Goal: Task Accomplishment & Management: Complete application form

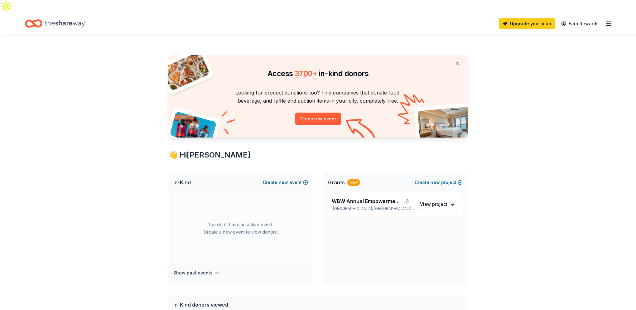
click at [296, 179] on button "Create new event" at bounding box center [285, 182] width 45 height 7
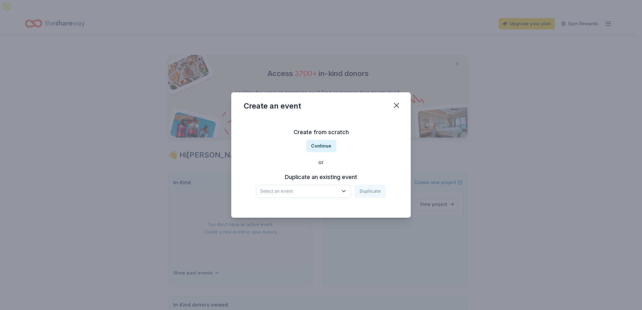
click at [344, 188] on icon "button" at bounding box center [344, 191] width 6 height 6
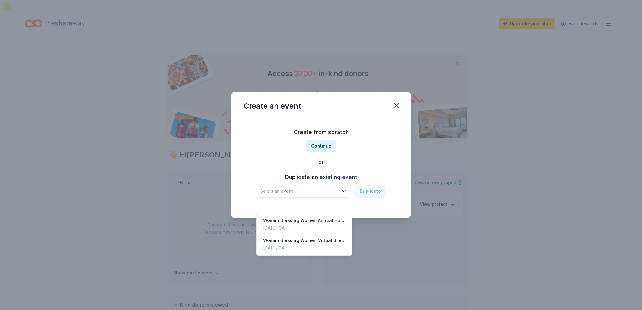
click at [328, 143] on div "Create from scratch Continue or Duplicate an existing event Select an event Dup…" at bounding box center [321, 162] width 155 height 90
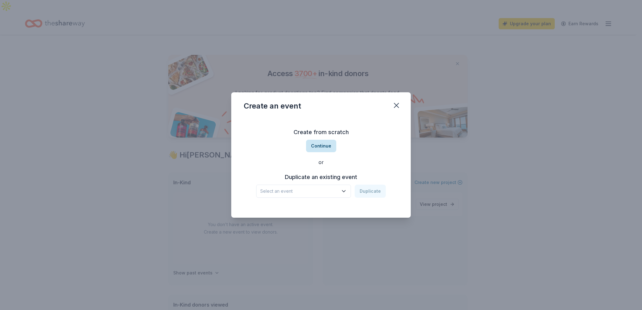
click at [326, 145] on button "Continue" at bounding box center [321, 146] width 30 height 12
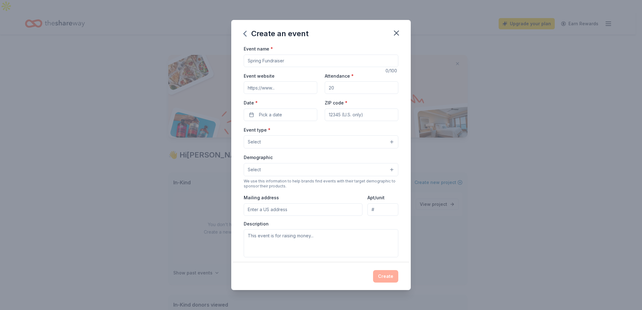
click at [288, 59] on input "Event name *" at bounding box center [321, 61] width 155 height 12
type input "$"
type input "e"
type input "4th Annual Women Blessing Women Conference"
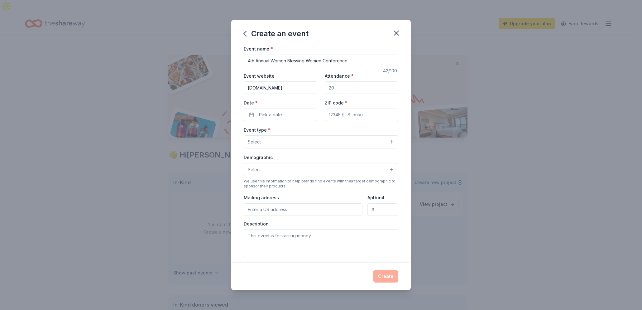
type input "www.womenblessingswomen.net"
type input "2"
type input "50"
click at [295, 114] on button "Pick a date" at bounding box center [281, 115] width 74 height 12
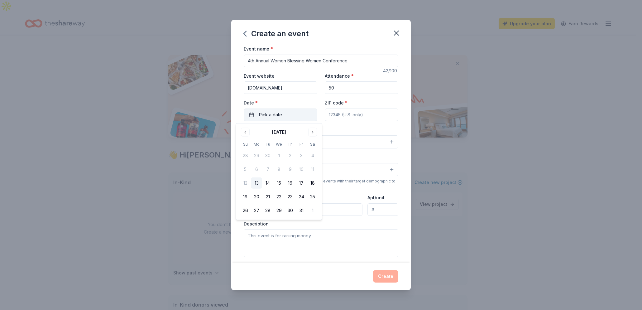
click at [275, 113] on span "Pick a date" at bounding box center [270, 114] width 23 height 7
click at [314, 132] on button "Go to next month" at bounding box center [312, 132] width 9 height 9
click at [301, 154] on button "5" at bounding box center [301, 155] width 11 height 11
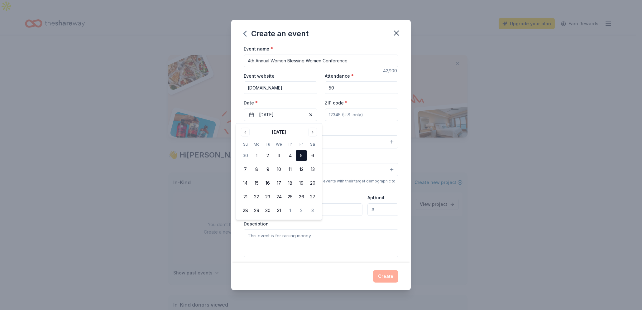
click at [341, 117] on input "ZIP code *" at bounding box center [362, 115] width 74 height 12
type input "31401"
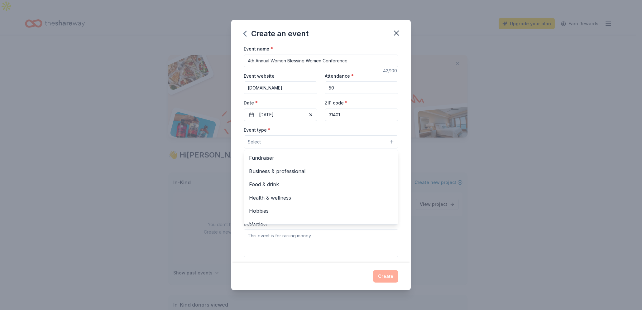
click at [382, 140] on button "Select" at bounding box center [321, 141] width 155 height 13
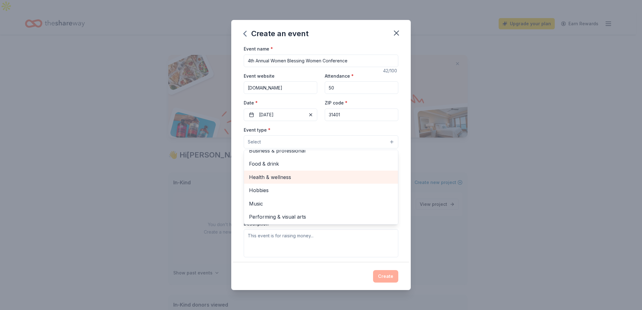
click at [352, 179] on span "Health & wellness" at bounding box center [321, 177] width 144 height 8
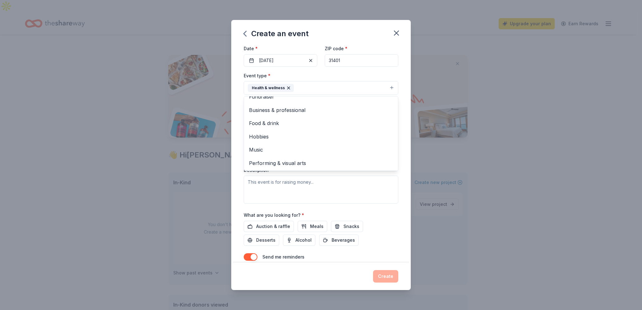
scroll to position [74, 0]
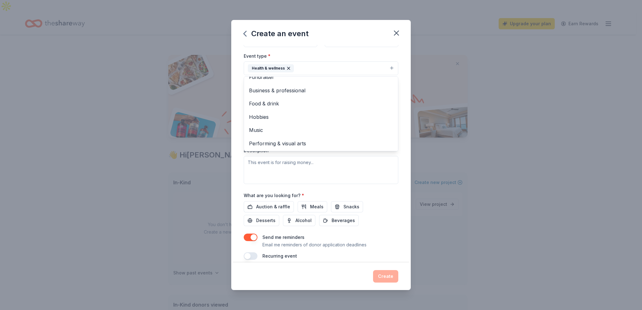
click at [327, 168] on div "Event type * Health & wellness Fundraiser Business & professional Food & drink …" at bounding box center [321, 118] width 155 height 132
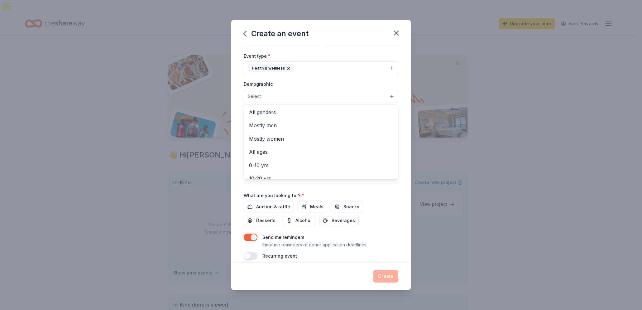
click at [386, 101] on button "Select" at bounding box center [321, 96] width 155 height 13
click at [285, 123] on span "Mostly women" at bounding box center [321, 124] width 144 height 8
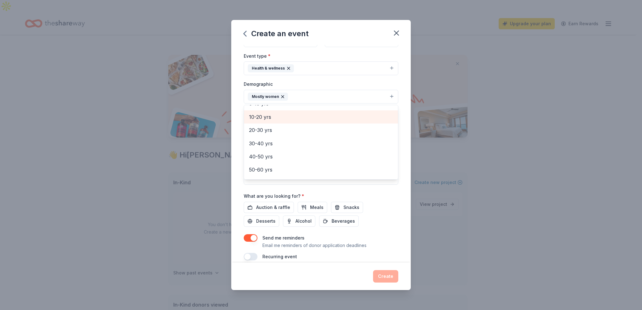
click at [258, 116] on span "10-20 yrs" at bounding box center [321, 117] width 144 height 8
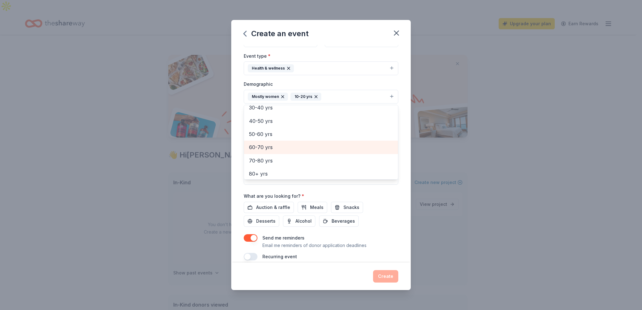
click at [277, 145] on span "60-70 yrs" at bounding box center [321, 147] width 144 height 8
click at [319, 208] on div "Event name * 4th Annual Women Blessing Women Conference 42 /100 Event website w…" at bounding box center [321, 115] width 155 height 289
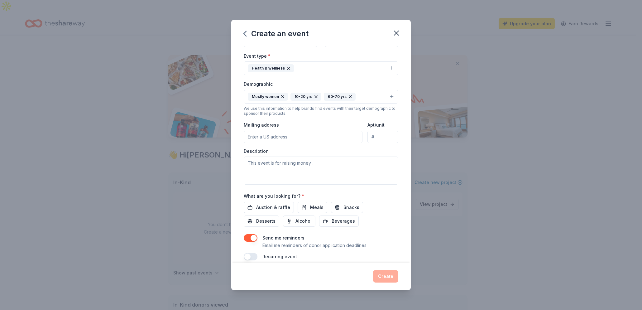
click at [328, 139] on input "Mailing address" at bounding box center [303, 137] width 119 height 12
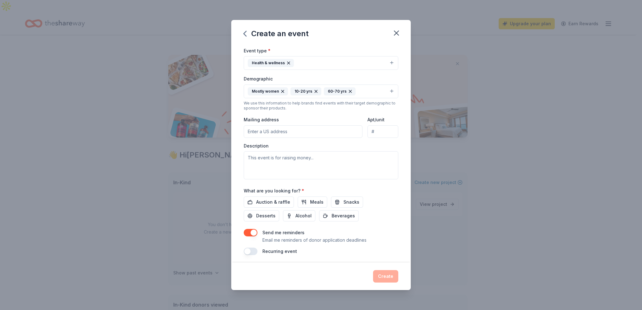
scroll to position [80, 0]
click at [311, 133] on input "Mailing address" at bounding box center [303, 130] width 119 height 12
type input "1009 Carver Street, Savannah, GA, 31415"
click at [299, 165] on textarea at bounding box center [321, 164] width 155 height 28
click at [312, 171] on textarea at bounding box center [321, 164] width 155 height 28
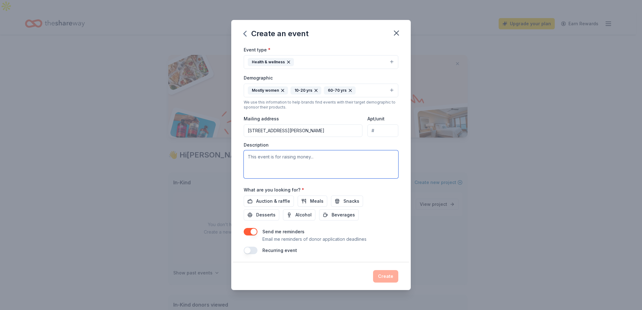
click at [300, 161] on textarea at bounding box center [321, 164] width 155 height 28
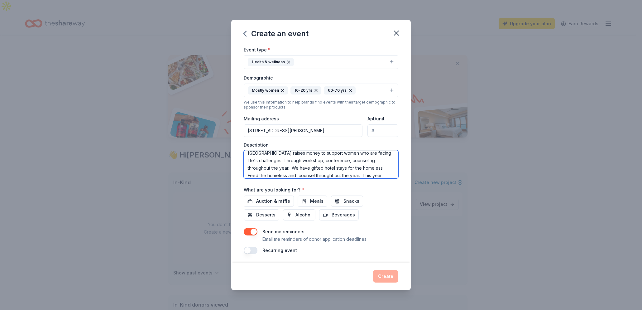
scroll to position [19, 0]
click at [336, 165] on textarea "Women Blessing Women Ltd Savannah, GA raises money to support women who are fac…" at bounding box center [321, 164] width 155 height 28
click at [329, 173] on textarea "Women Blessing Women Ltd Savannah, GA raises money to support women who are fac…" at bounding box center [321, 164] width 155 height 28
click at [341, 176] on textarea "Women Blessing Women Ltd Savannah, GA raises money to support women who are fac…" at bounding box center [321, 164] width 155 height 28
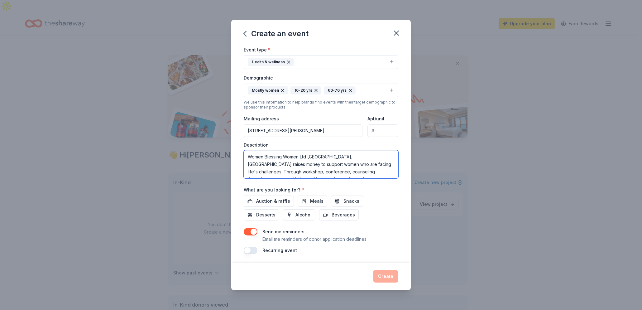
drag, startPoint x: 297, startPoint y: 177, endPoint x: 230, endPoint y: 135, distance: 79.5
click at [230, 135] on div "Create an event Event name * 4th Annual Women Blessing Women Conference 42 /100…" at bounding box center [321, 155] width 642 height 310
click at [574, 284] on div "Create an event Event name * 4th Annual Women Blessing Women Conference 42 /100…" at bounding box center [321, 155] width 642 height 310
click at [115, 210] on div "Create an event Event name * 4th Annual Women Blessing Women Conference 42 /100…" at bounding box center [321, 155] width 642 height 310
click at [316, 205] on span "Meals" at bounding box center [316, 200] width 13 height 7
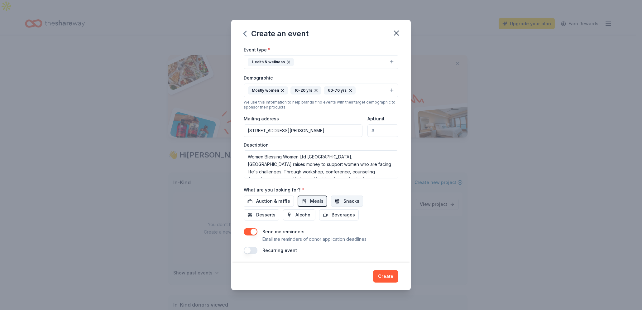
click at [345, 205] on span "Snacks" at bounding box center [352, 200] width 16 height 7
click at [341, 215] on span "Beverages" at bounding box center [343, 214] width 23 height 7
click at [256, 216] on span "Desserts" at bounding box center [265, 214] width 19 height 7
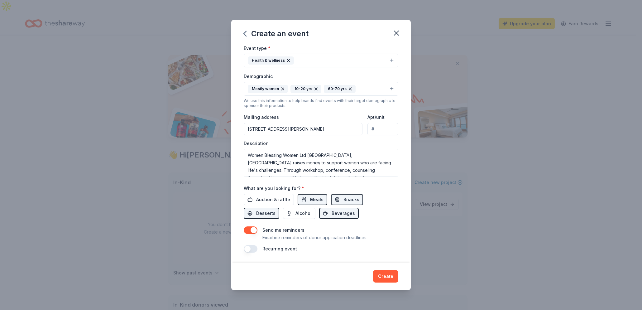
scroll to position [85, 0]
click at [83, 154] on div "Create an event Event name * 4th Annual Women Blessing Women Conference 42 /100…" at bounding box center [321, 155] width 642 height 310
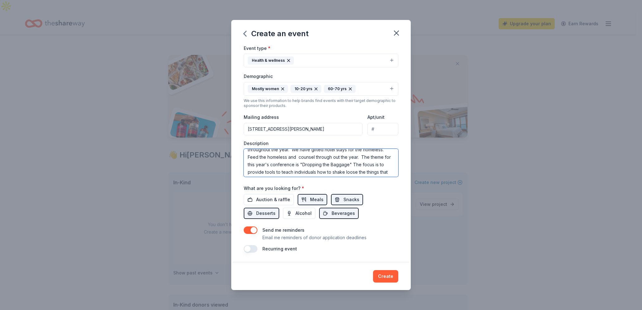
scroll to position [52, 0]
drag, startPoint x: 248, startPoint y: 153, endPoint x: 405, endPoint y: 200, distance: 163.8
click at [405, 200] on div "Event name * 4th Annual Women Blessing Women Conference 42 /100 Event website w…" at bounding box center [321, 154] width 180 height 218
paste textarea ", Ltd. (Savannah, GA) is dedicated to empowering women who are facing life’s mo…"
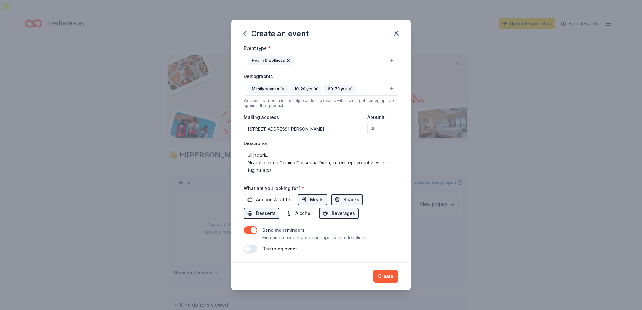
click at [97, 179] on div "Create an event Event name * 4th Annual Women Blessing Women Conference 42 /100…" at bounding box center [321, 155] width 642 height 310
click at [307, 173] on textarea at bounding box center [321, 163] width 155 height 28
paste textarea "rise above adversity, restore dignity, and build stronger families and communit…"
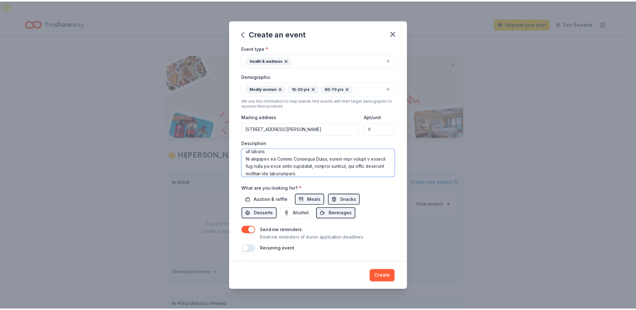
scroll to position [138, 0]
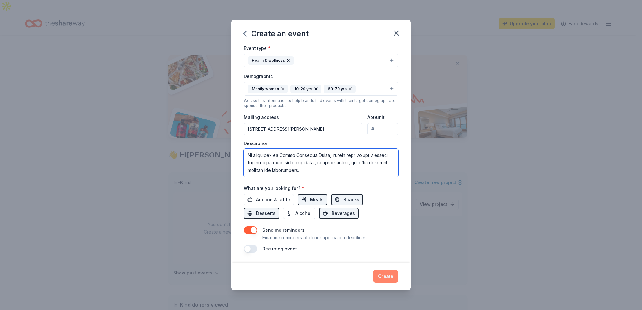
type textarea "Women Blessing Women, Ltd. (Savannah, GA) is dedicated to empowering women who …"
click at [390, 278] on button "Create" at bounding box center [385, 276] width 25 height 12
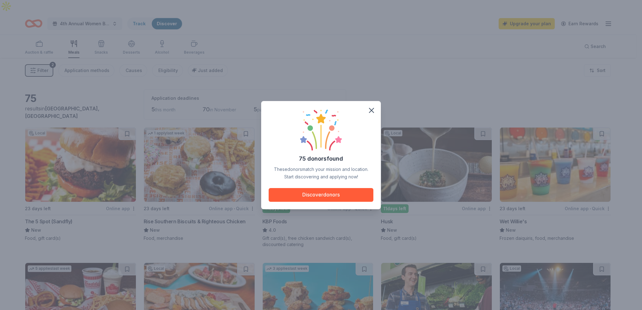
click at [86, 25] on div "75 donors found These donors match your mission and location. Start discovering…" at bounding box center [321, 155] width 642 height 310
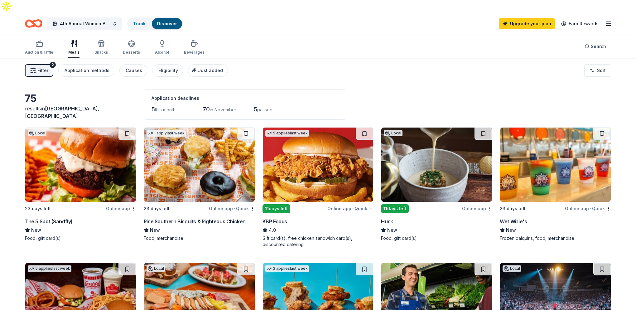
click at [38, 67] on span "Filter" at bounding box center [42, 70] width 11 height 7
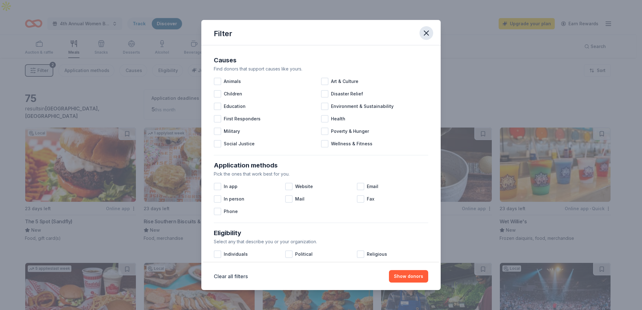
click at [426, 32] on icon "button" at bounding box center [426, 33] width 4 height 4
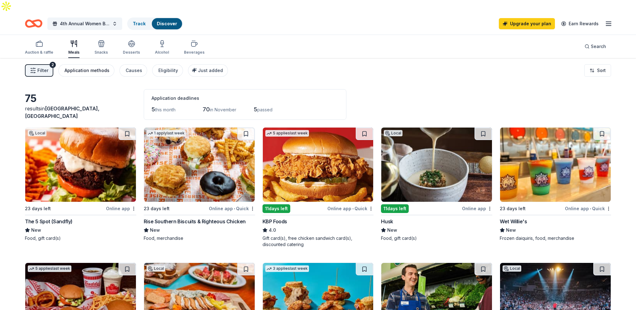
click at [81, 67] on div "Application methods" at bounding box center [87, 70] width 45 height 7
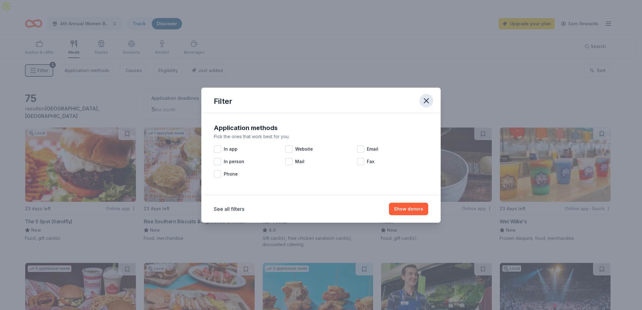
click at [428, 99] on icon "button" at bounding box center [426, 100] width 9 height 9
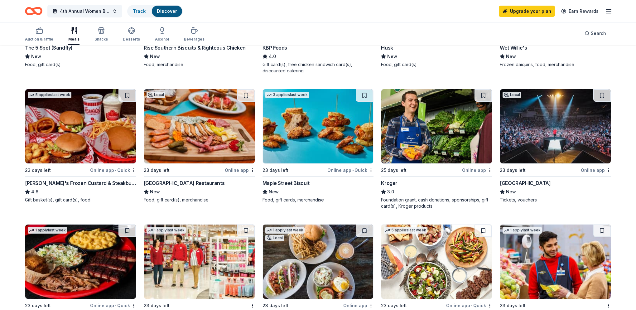
scroll to position [172, 0]
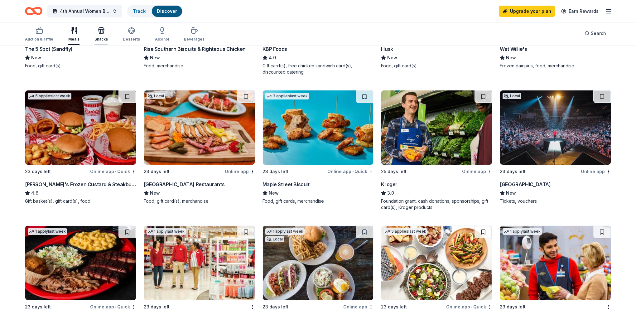
click at [100, 31] on icon "button" at bounding box center [100, 31] width 0 height 4
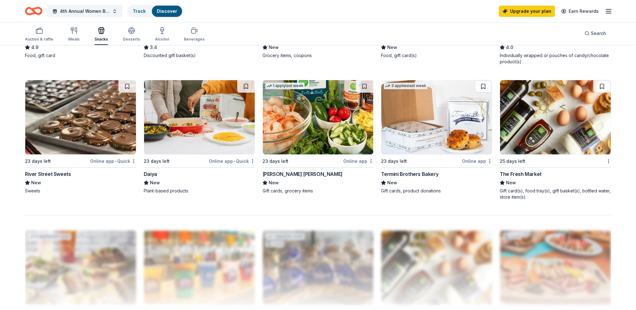
scroll to position [434, 0]
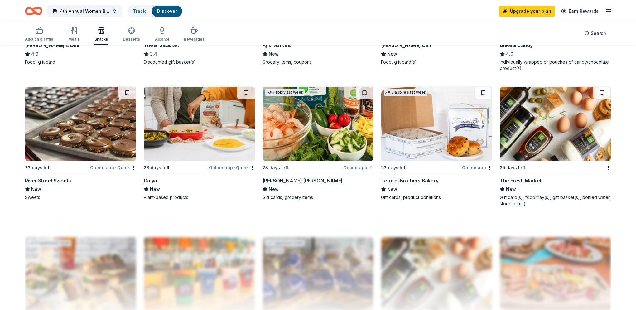
click at [573, 107] on img at bounding box center [555, 124] width 111 height 74
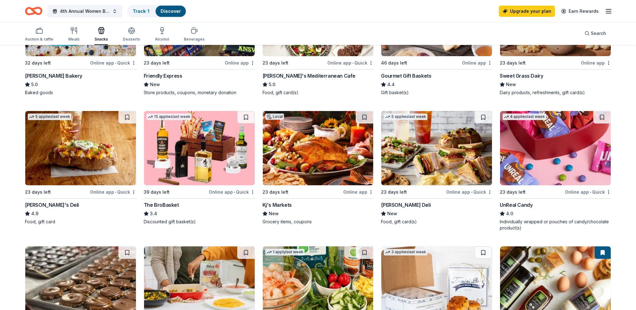
scroll to position [264, 0]
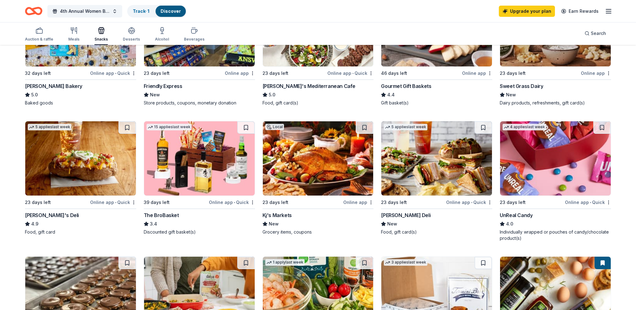
click at [77, 135] on img at bounding box center [80, 158] width 111 height 74
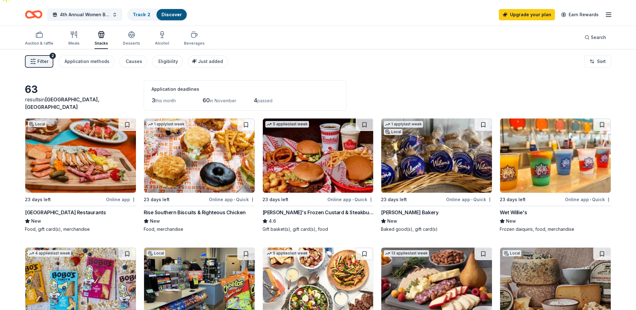
scroll to position [7, 0]
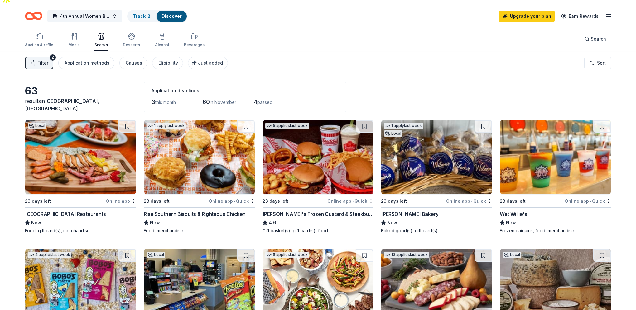
click at [172, 123] on div "1 apply last week" at bounding box center [166, 126] width 39 height 7
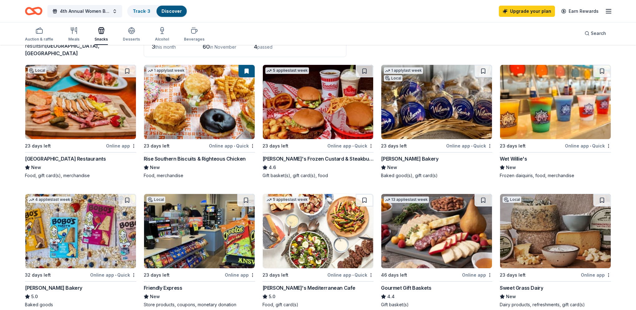
scroll to position [0, 0]
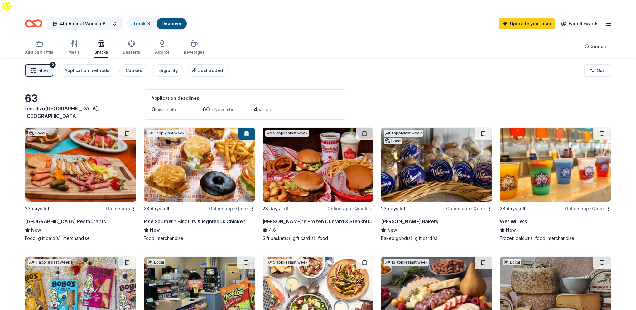
click at [102, 50] on div "Snacks" at bounding box center [100, 52] width 13 height 5
click at [105, 40] on div "button" at bounding box center [100, 43] width 13 height 7
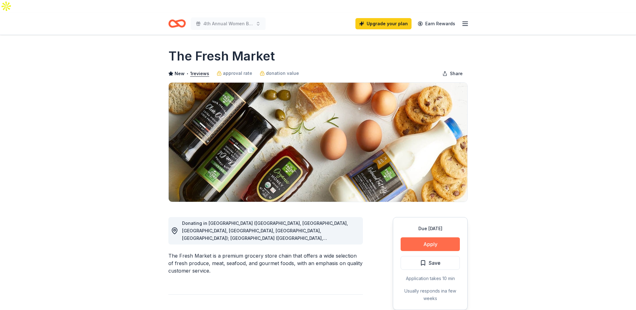
click at [433, 237] on button "Apply" at bounding box center [430, 244] width 59 height 14
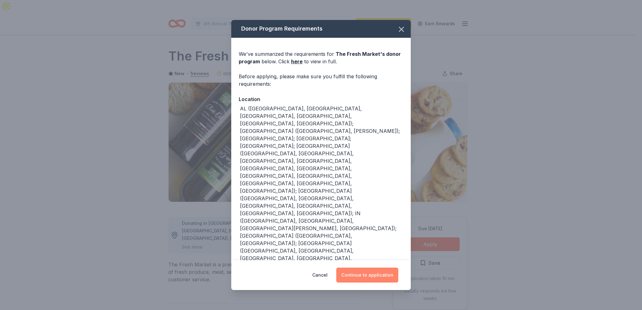
click at [380, 281] on button "Continue to application" at bounding box center [367, 275] width 62 height 15
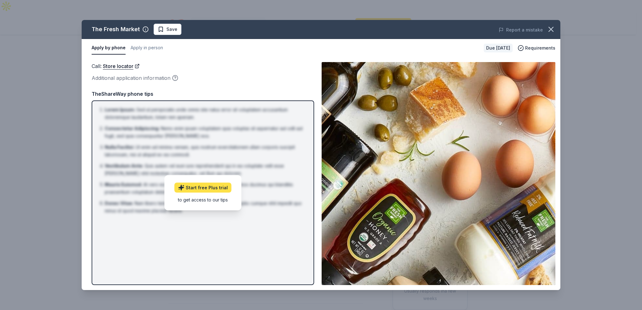
click at [211, 187] on link "Start free Plus trial" at bounding box center [203, 188] width 57 height 10
click at [145, 46] on button "Apply in person" at bounding box center [147, 47] width 32 height 13
click at [120, 48] on button "Apply by phone" at bounding box center [108, 47] width 33 height 13
click at [120, 48] on button "Apply by phone" at bounding box center [109, 47] width 34 height 13
click at [160, 30] on span "Save" at bounding box center [168, 29] width 20 height 7
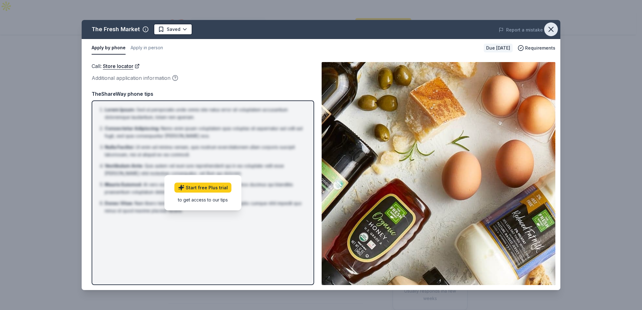
click at [552, 25] on icon "button" at bounding box center [551, 29] width 9 height 9
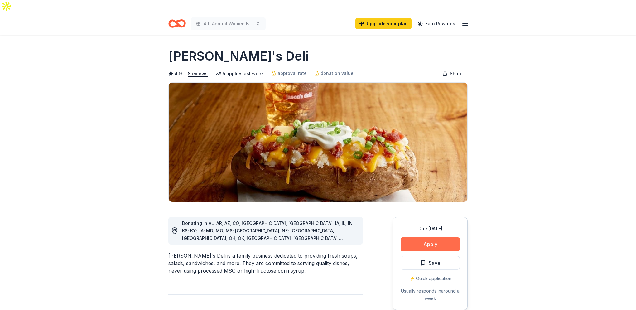
click at [423, 237] on button "Apply" at bounding box center [430, 244] width 59 height 14
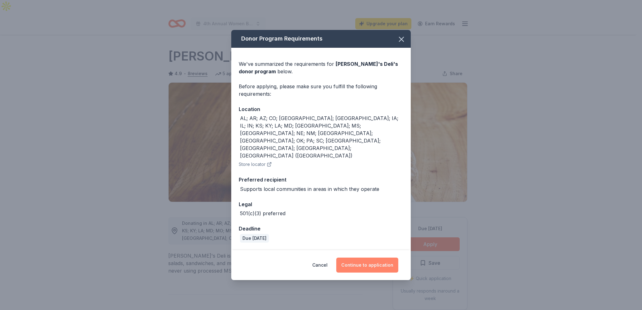
click at [379, 258] on button "Continue to application" at bounding box center [367, 265] width 62 height 15
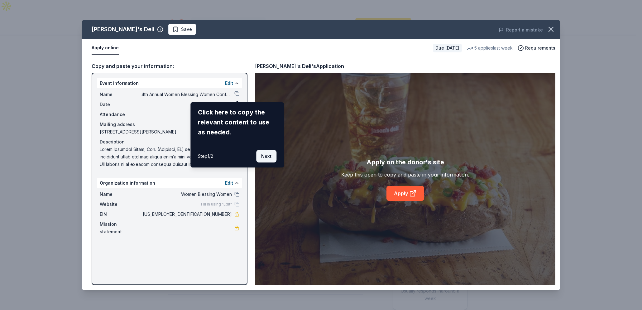
click at [265, 154] on button "Next" at bounding box center [266, 156] width 20 height 12
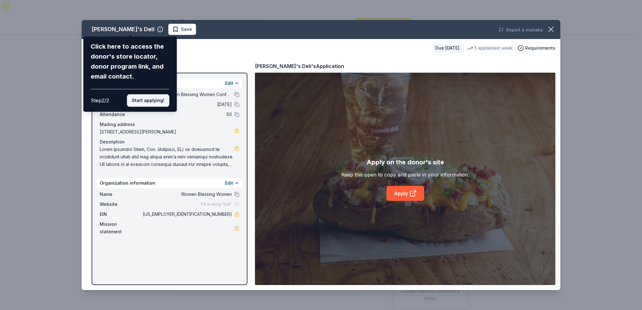
click at [147, 101] on button "Start applying!" at bounding box center [148, 100] width 42 height 12
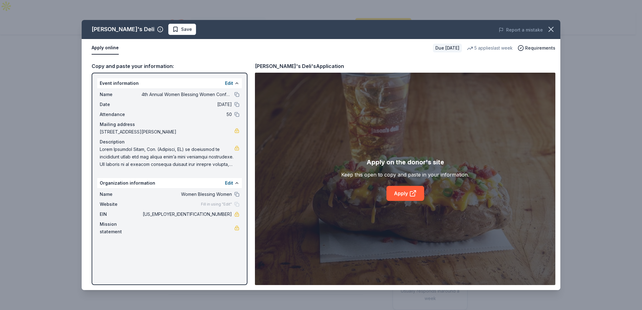
click at [211, 205] on span "Fill in using "Edit"" at bounding box center [216, 204] width 31 height 5
click at [228, 84] on button "Edit" at bounding box center [229, 83] width 8 height 7
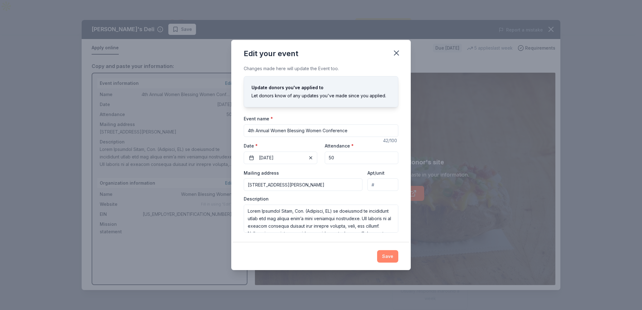
click at [387, 259] on button "Save" at bounding box center [387, 256] width 21 height 12
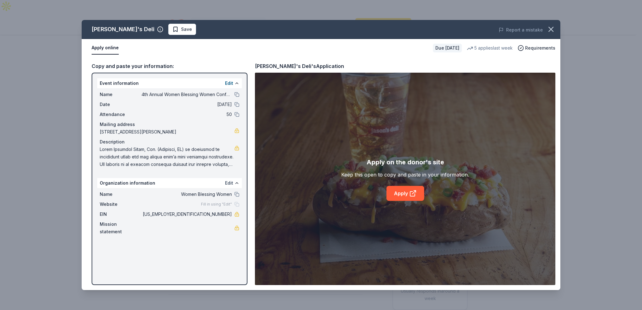
click at [232, 181] on button "Edit" at bounding box center [229, 182] width 8 height 7
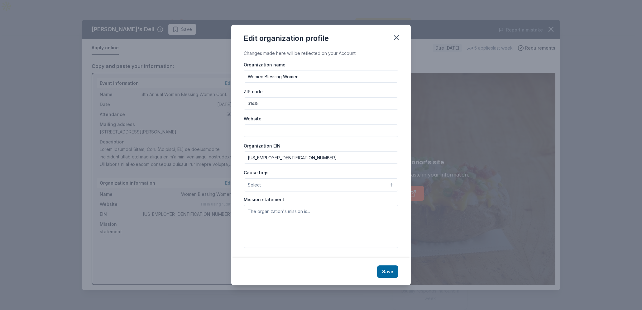
click at [260, 132] on input "Website" at bounding box center [321, 130] width 155 height 12
type input "www.womenblessingswomen.net"
click at [333, 185] on button "Select" at bounding box center [321, 184] width 155 height 13
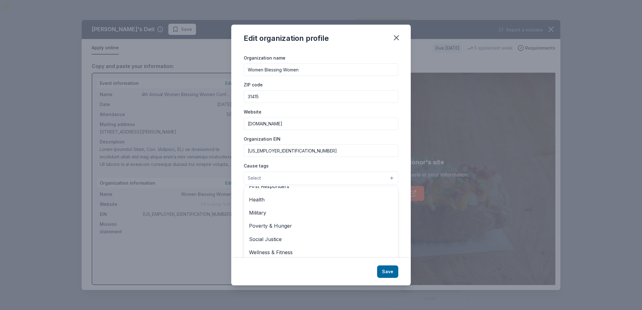
scroll to position [9, 0]
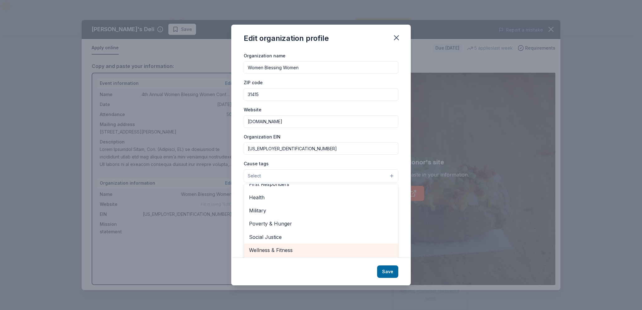
click at [281, 249] on span "Wellness & Fitness" at bounding box center [321, 250] width 144 height 8
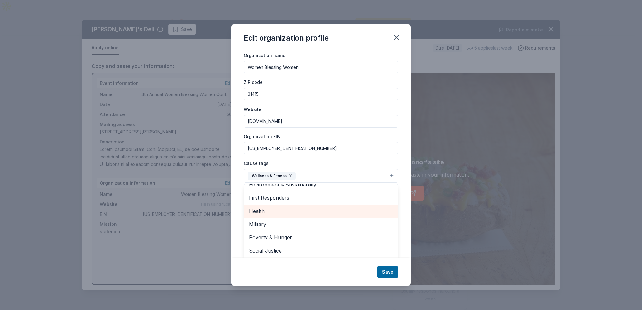
click at [263, 209] on span "Health" at bounding box center [321, 211] width 144 height 8
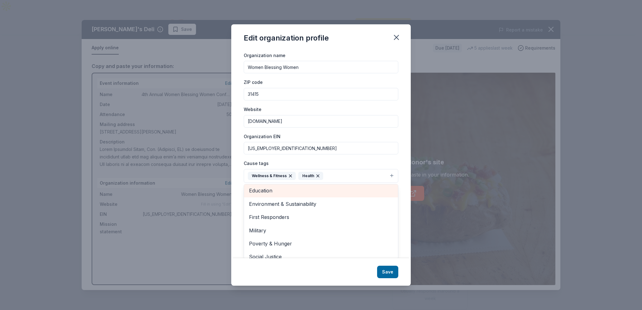
click at [263, 191] on span "Education" at bounding box center [321, 190] width 144 height 8
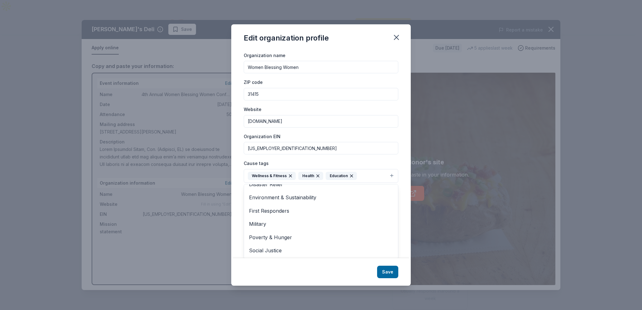
click at [392, 273] on div "Edit organization profile Changes made here will be reflected on your Account. …" at bounding box center [321, 155] width 180 height 262
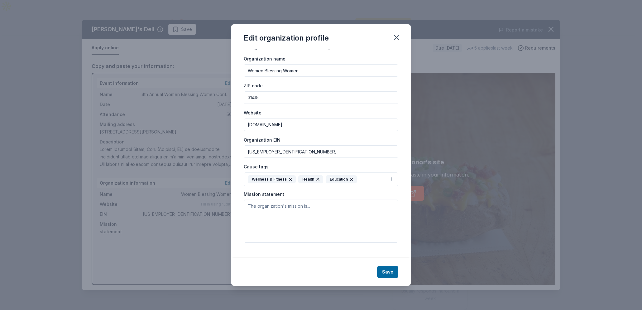
scroll to position [0, 0]
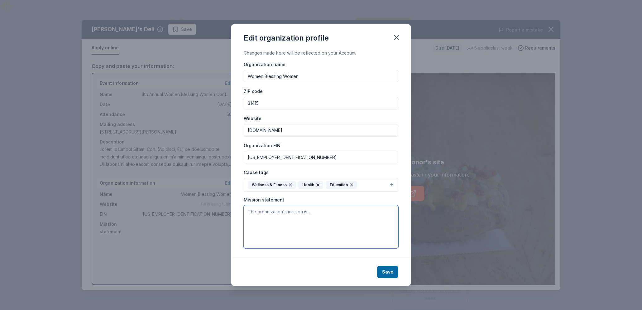
paste textarea "Women Blessing Women, Ltd. (Savannah, GA) is dedicated to empowering women who …"
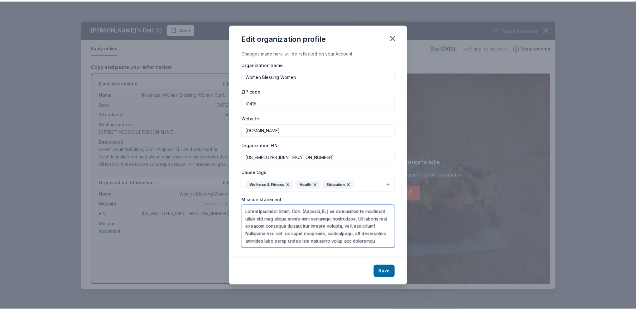
scroll to position [124, 0]
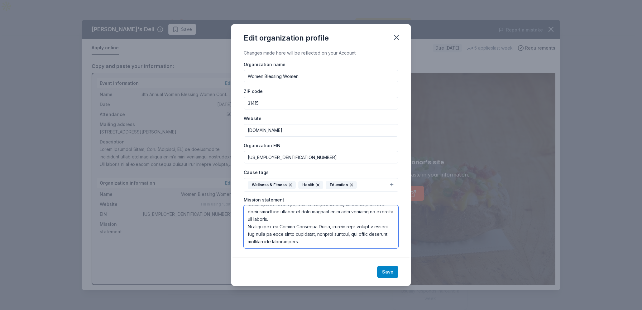
type textarea "Women Blessing Women, Ltd. (Savannah, GA) is dedicated to empowering women who …"
click at [389, 274] on button "Save" at bounding box center [387, 272] width 21 height 12
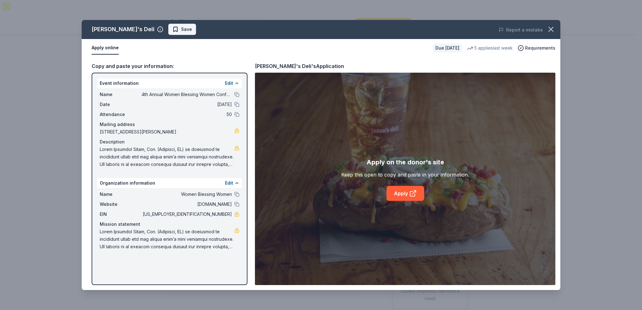
click at [172, 29] on span "Save" at bounding box center [182, 29] width 20 height 7
click at [553, 31] on icon "button" at bounding box center [551, 29] width 9 height 9
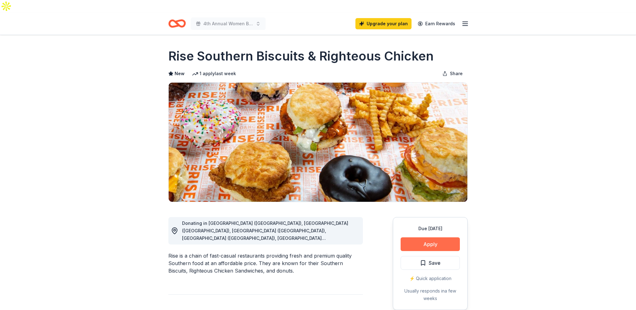
click at [426, 237] on button "Apply" at bounding box center [430, 244] width 59 height 14
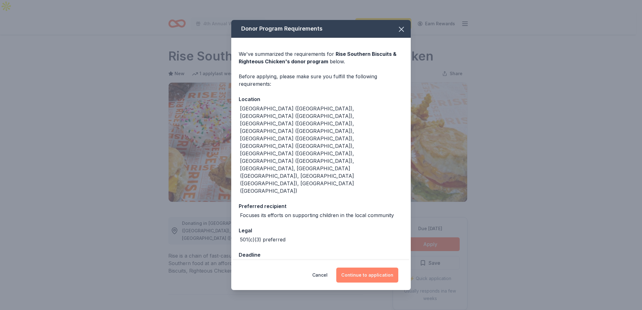
click at [377, 268] on button "Continue to application" at bounding box center [367, 275] width 62 height 15
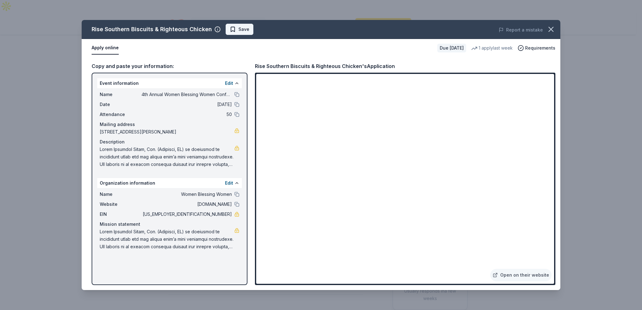
click at [231, 28] on span "Save" at bounding box center [240, 29] width 20 height 7
click at [550, 29] on icon "button" at bounding box center [551, 29] width 9 height 9
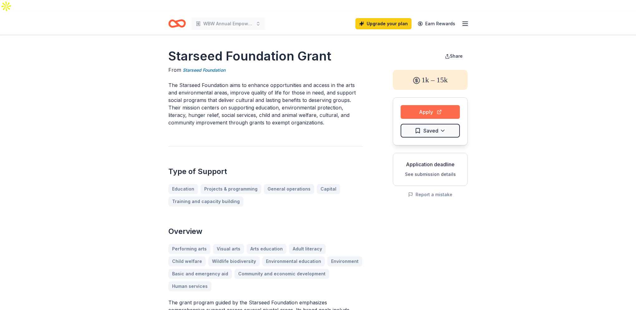
click at [413, 105] on button "Apply" at bounding box center [430, 112] width 59 height 14
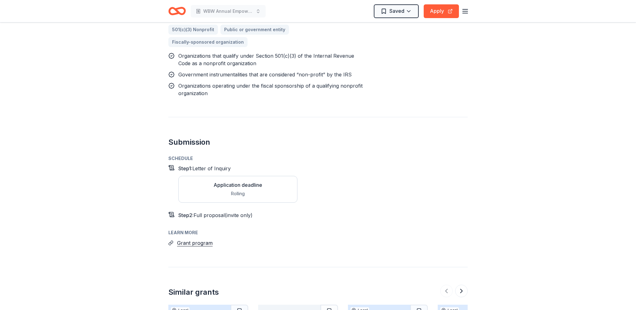
scroll to position [475, 0]
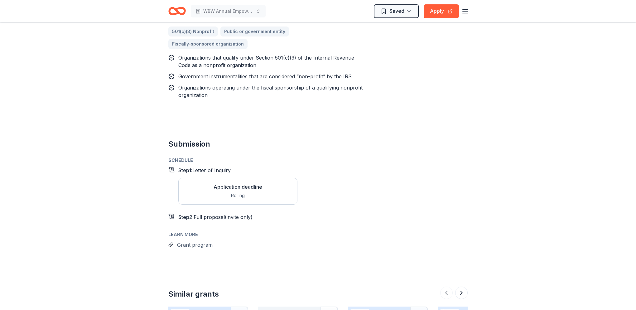
click at [207, 241] on button "Grant program" at bounding box center [195, 245] width 36 height 8
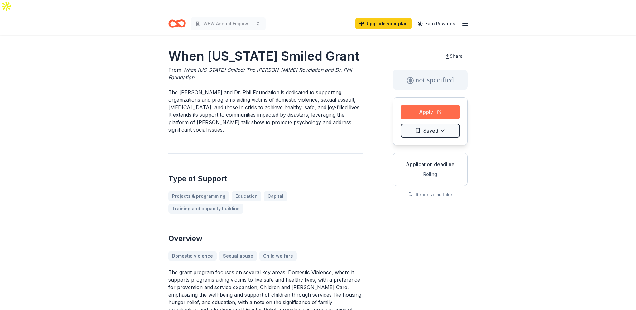
click at [427, 105] on button "Apply" at bounding box center [430, 112] width 59 height 14
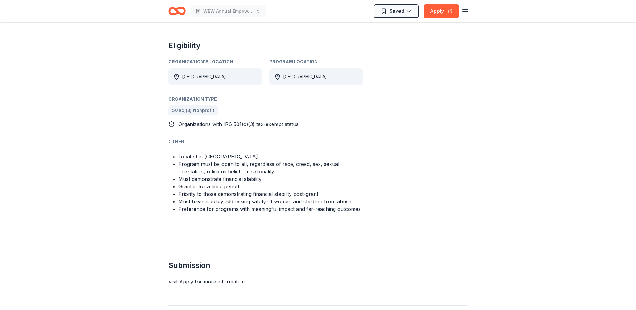
scroll to position [318, 0]
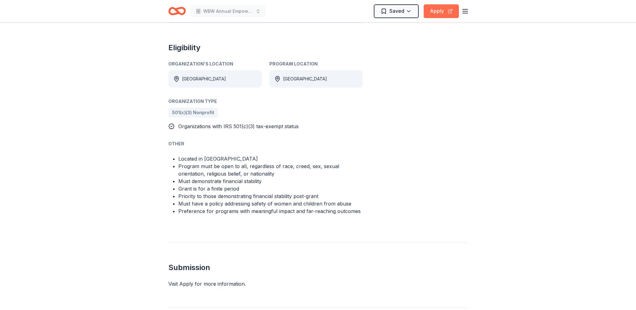
click at [436, 9] on button "Apply" at bounding box center [441, 11] width 35 height 14
